Goal: Task Accomplishment & Management: Manage account settings

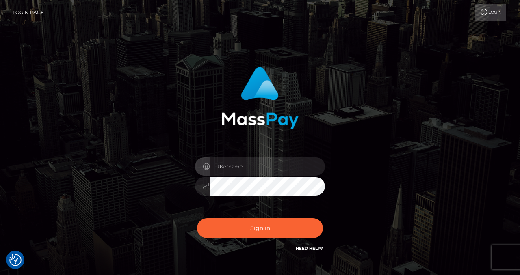
type input "izabela.throne"
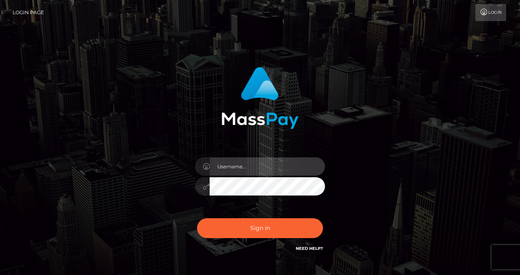
click at [233, 162] on input "text" at bounding box center [267, 167] width 115 height 18
type input "izabela.throne"
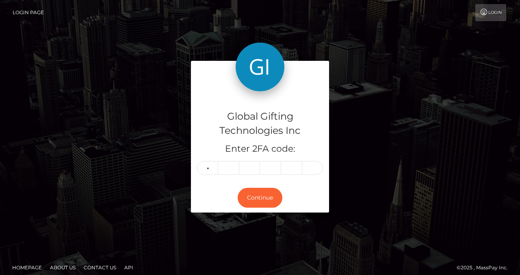
type input "2"
type input "3"
type input "8"
type input "7"
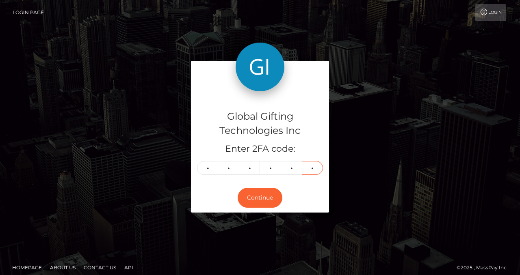
type input "1"
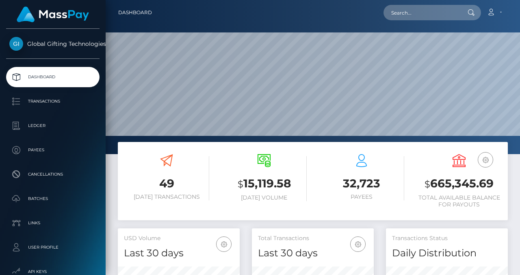
scroll to position [144, 122]
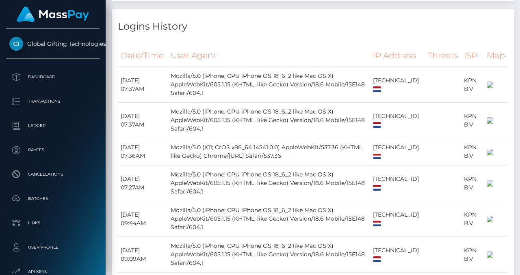
scroll to position [1049, 0]
